Goal: Task Accomplishment & Management: Use online tool/utility

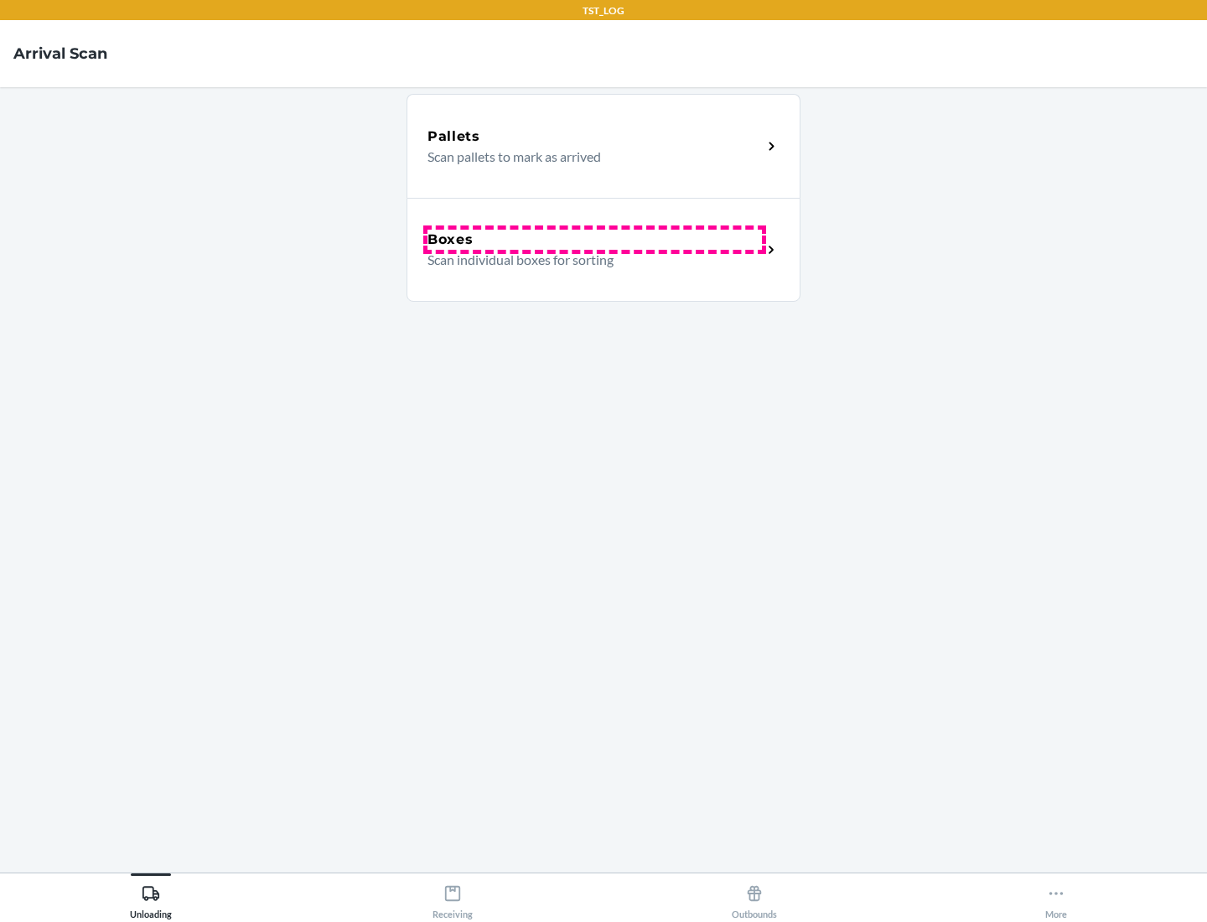
click at [594, 240] on div "Boxes" at bounding box center [594, 240] width 334 height 20
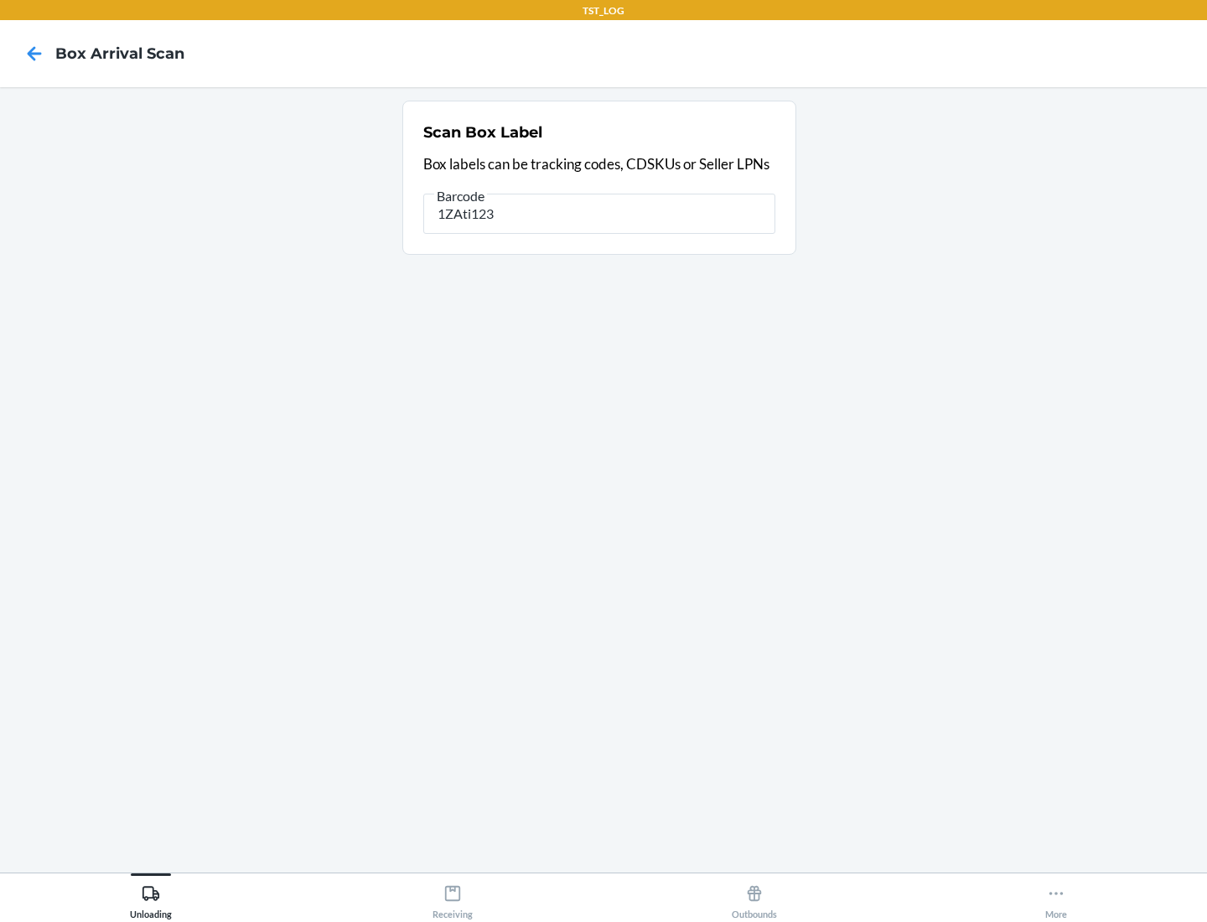
type input "1ZAti123"
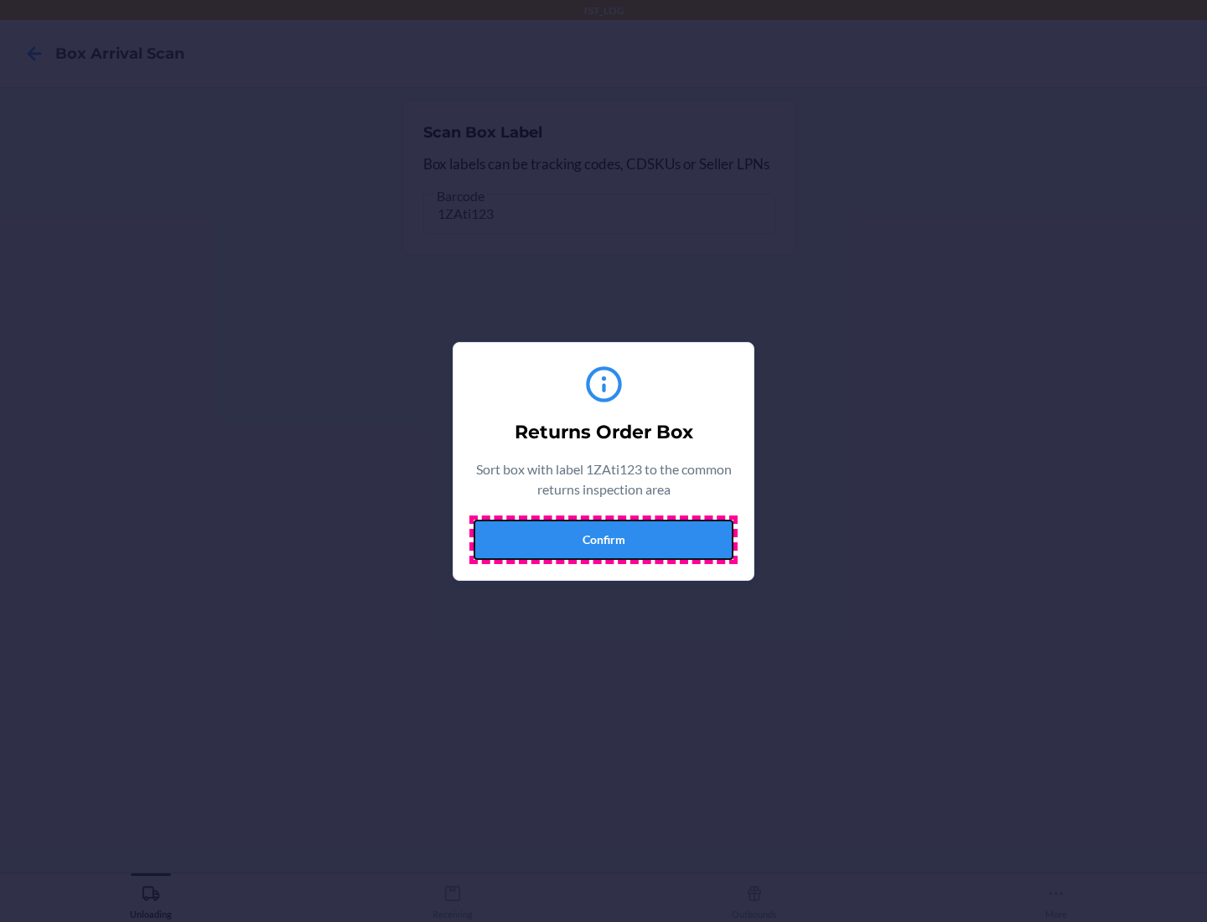
click at [603, 539] on button "Confirm" at bounding box center [604, 540] width 260 height 40
